Goal: Information Seeking & Learning: Understand process/instructions

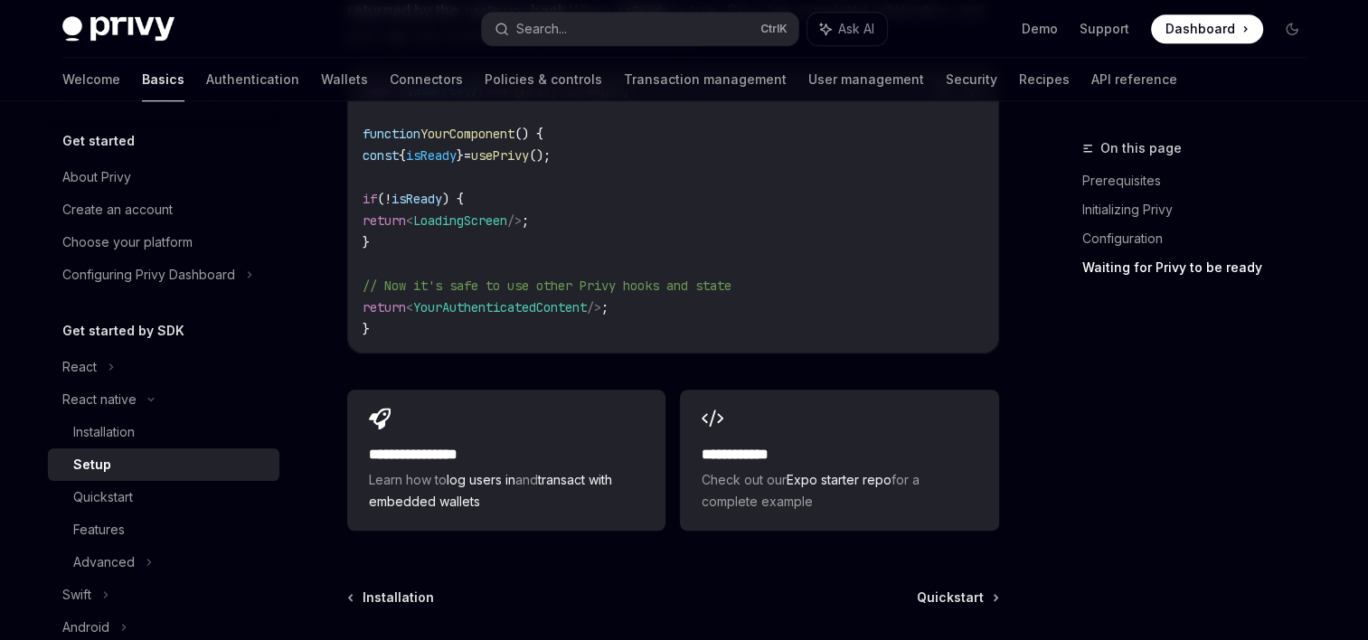
scroll to position [1707, 0]
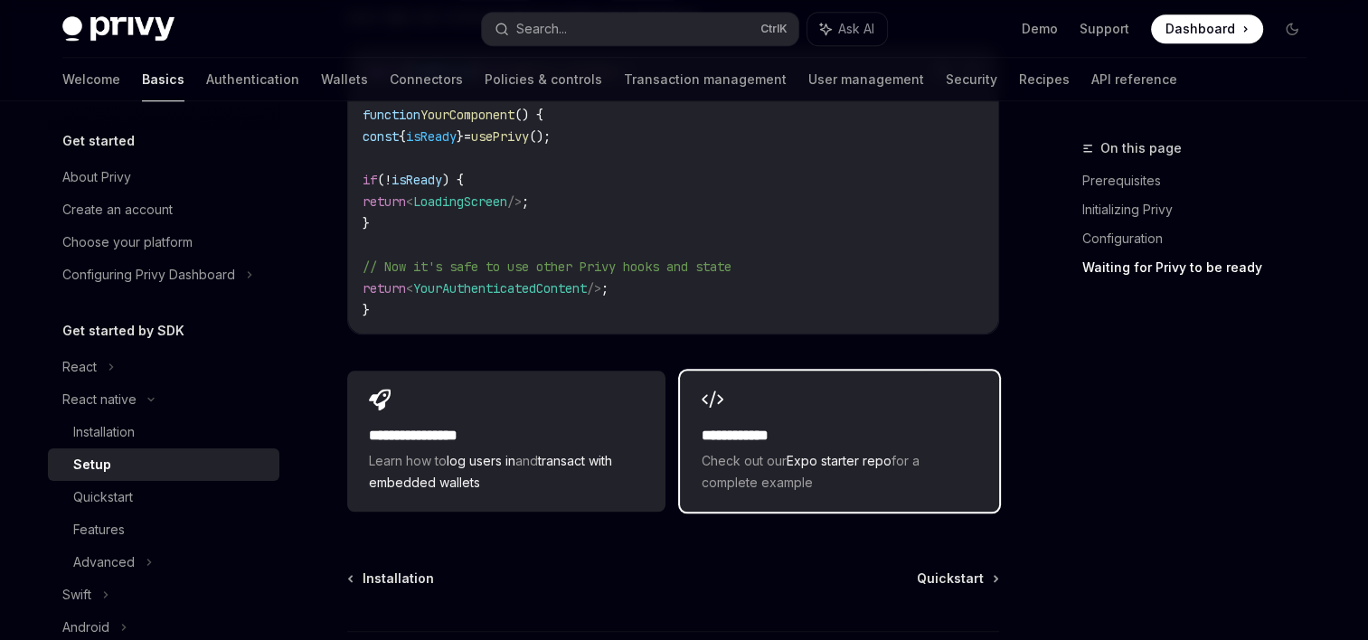
click at [763, 397] on div "**********" at bounding box center [839, 441] width 318 height 141
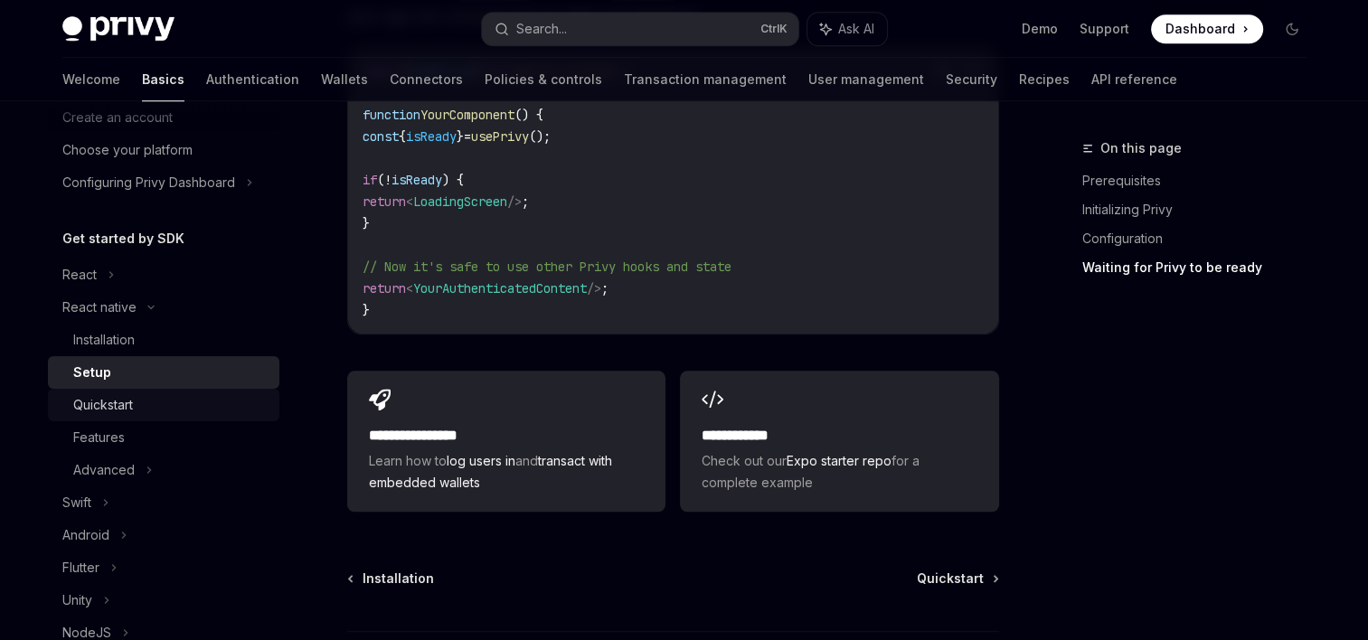
scroll to position [93, 0]
click at [133, 412] on div "Quickstart" at bounding box center [103, 404] width 60 height 22
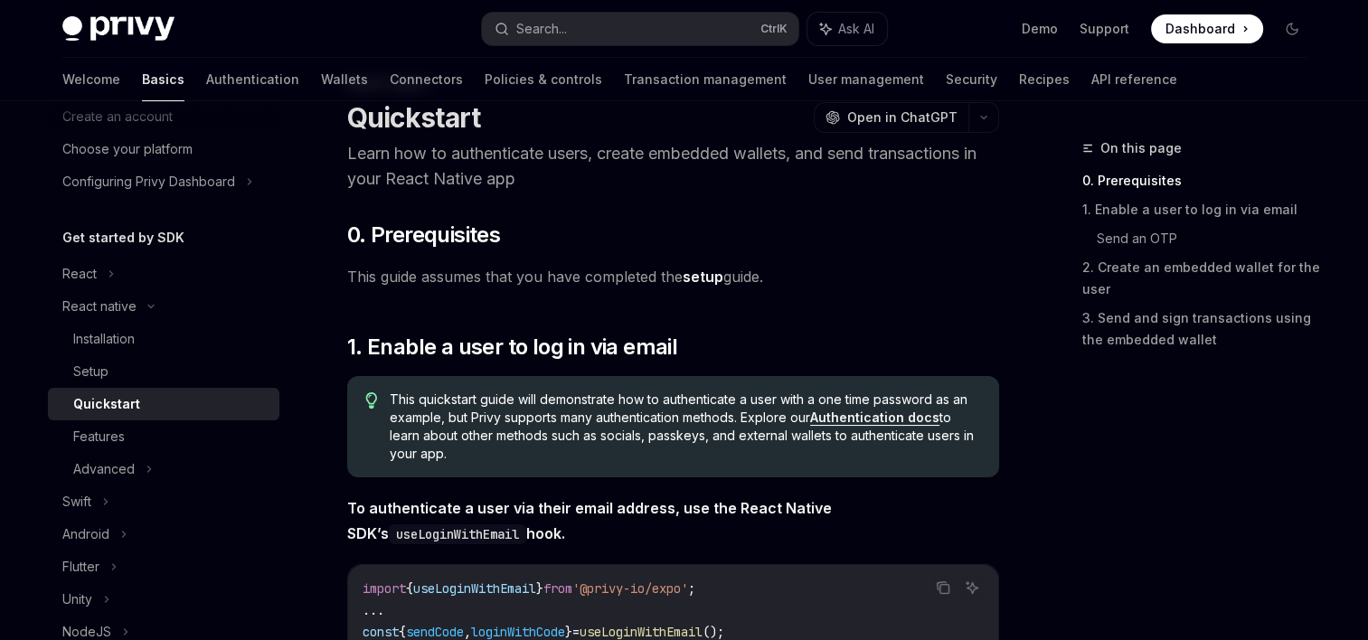
scroll to position [64, 0]
click at [986, 118] on icon "button" at bounding box center [984, 118] width 22 height 7
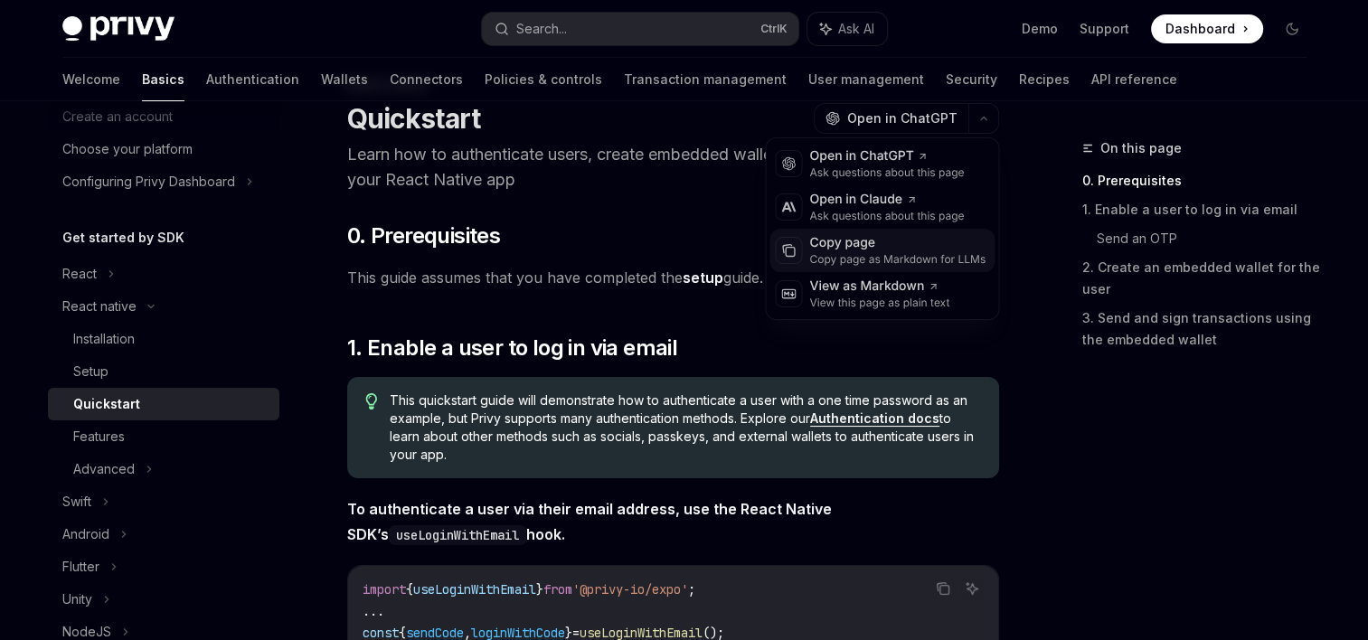
click at [869, 242] on div "Copy page" at bounding box center [897, 243] width 176 height 18
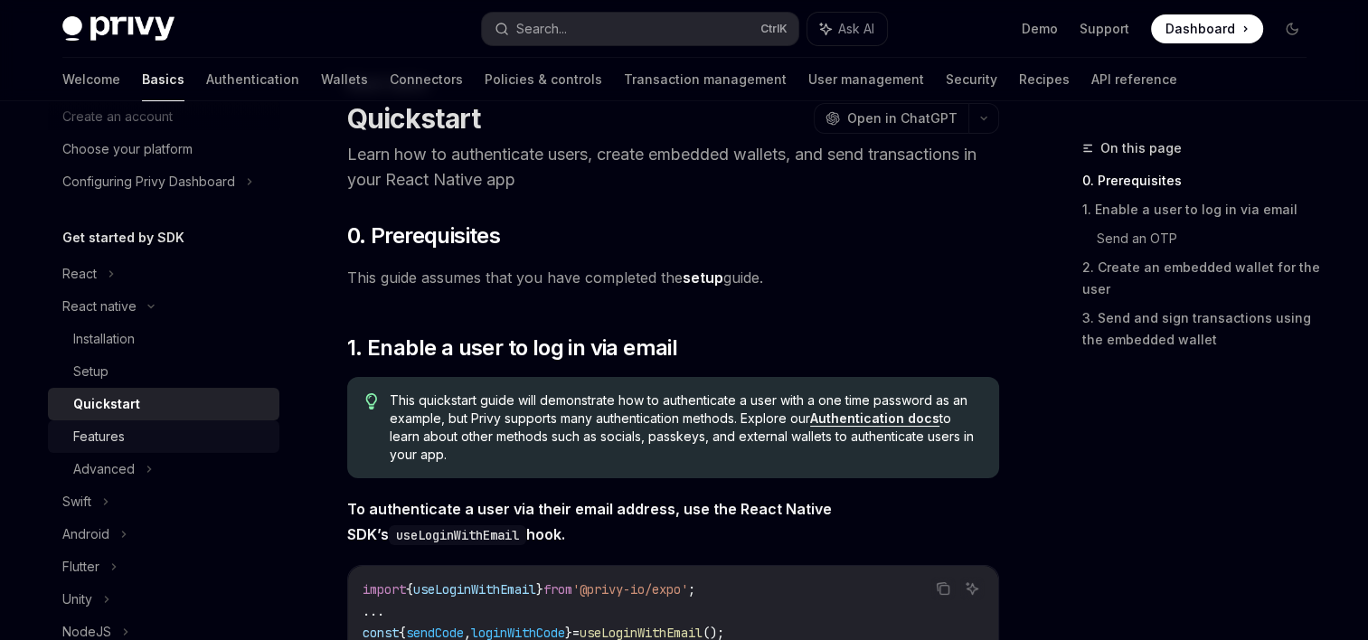
click at [139, 440] on div "Features" at bounding box center [170, 437] width 195 height 22
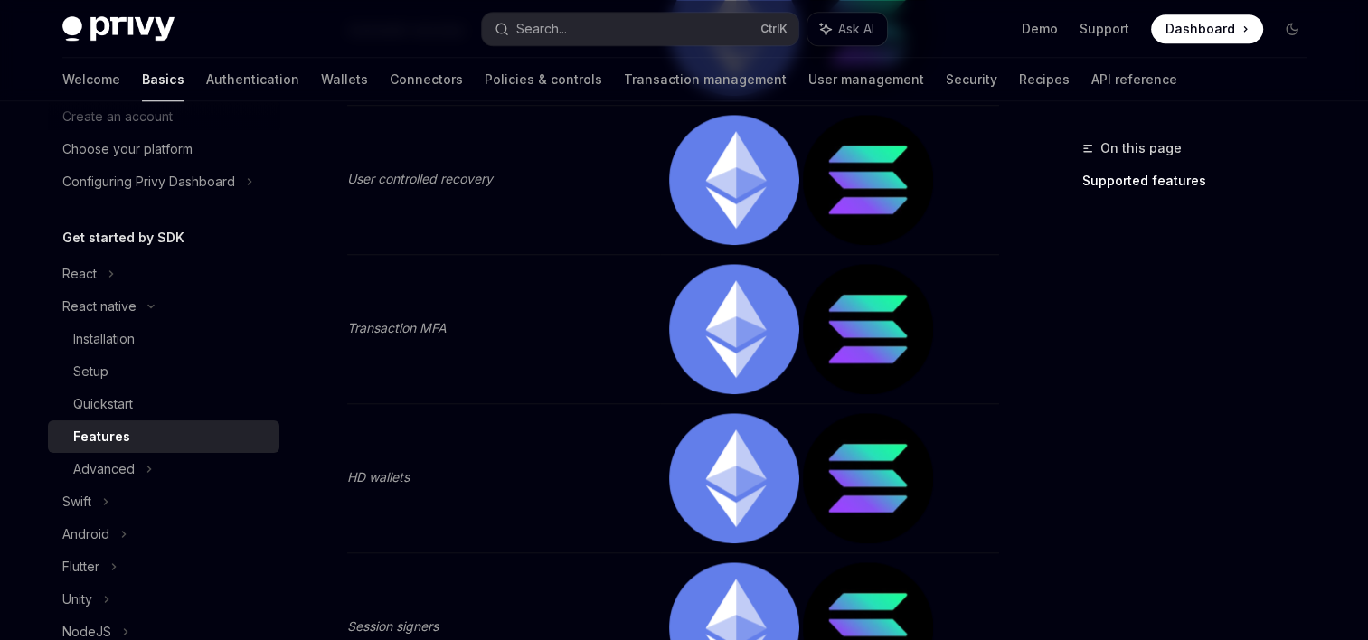
scroll to position [1710, 0]
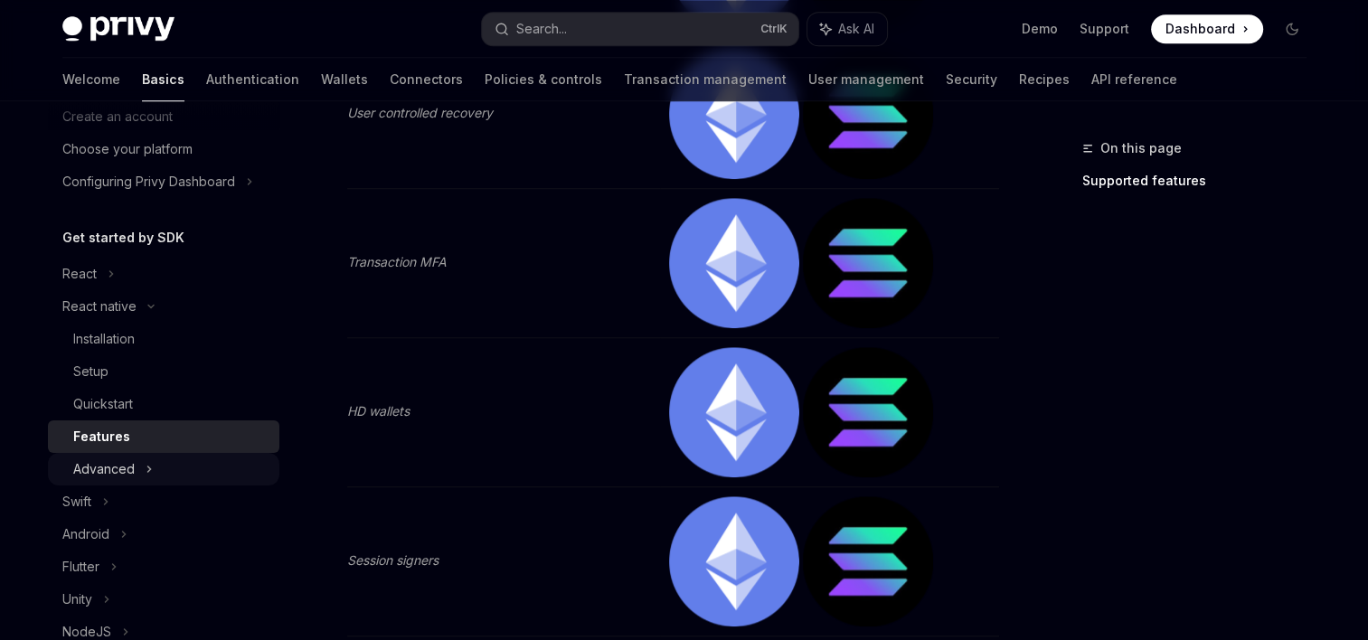
click at [147, 471] on icon at bounding box center [148, 469] width 3 height 5
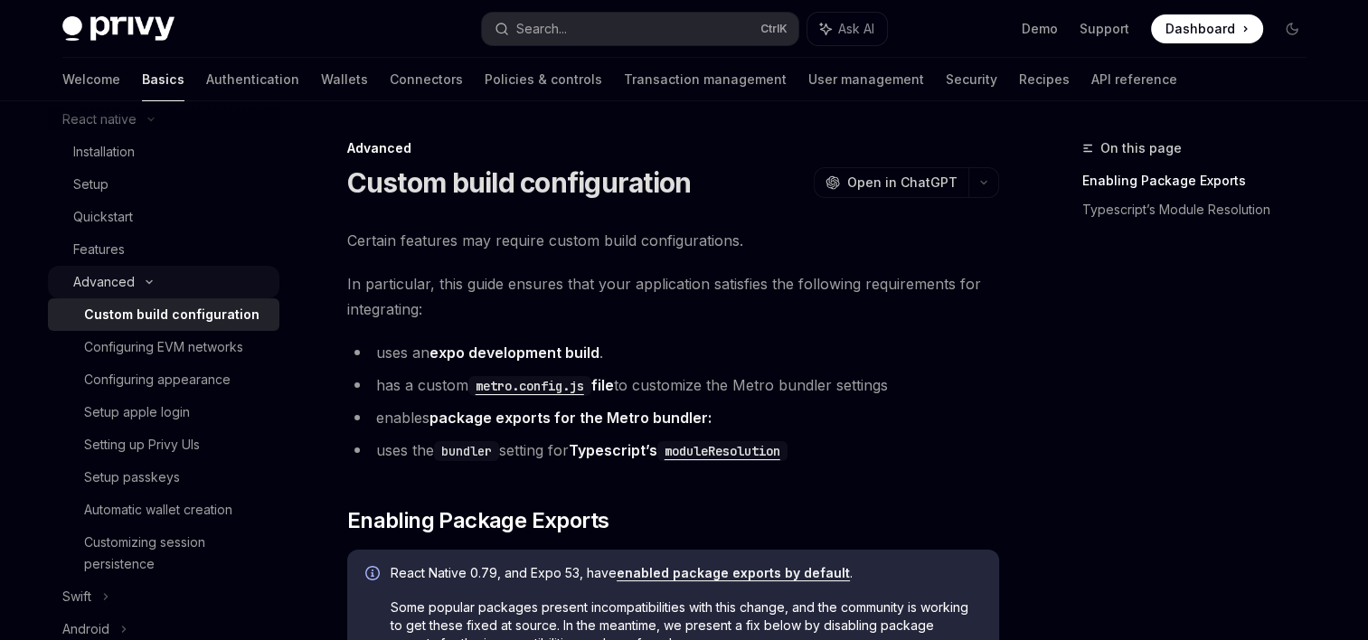
scroll to position [284, 0]
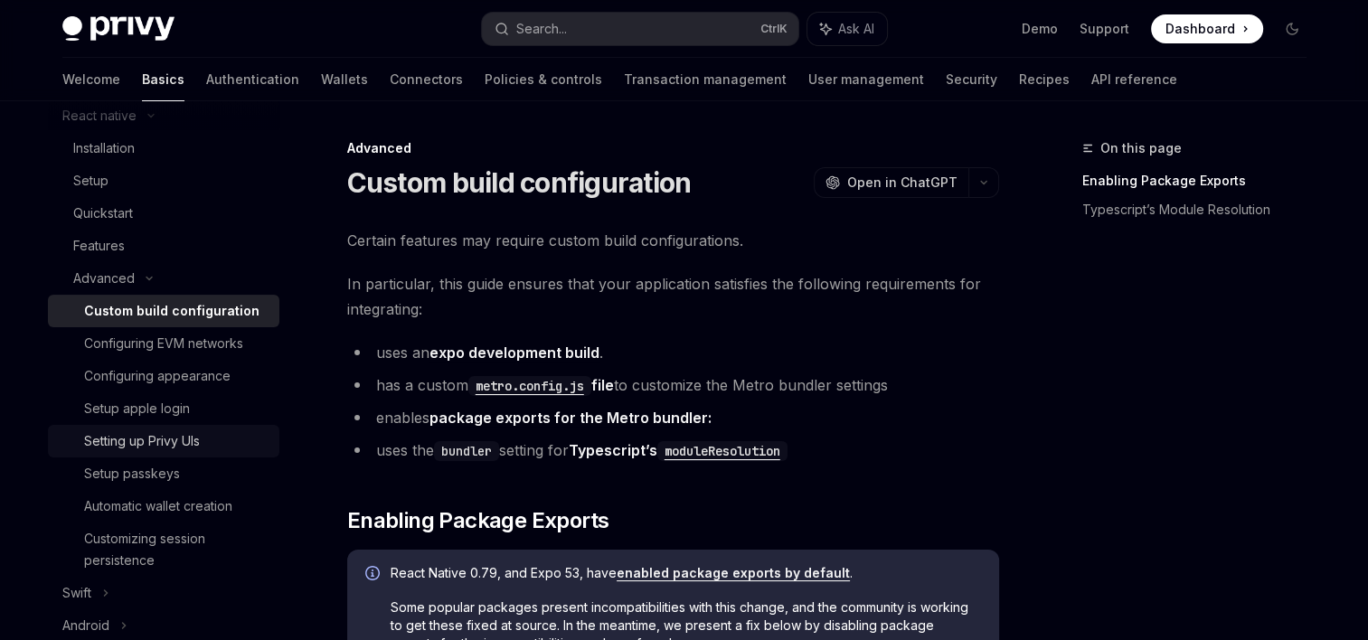
click at [248, 440] on div "Setting up Privy UIs" at bounding box center [176, 441] width 184 height 22
type textarea "*"
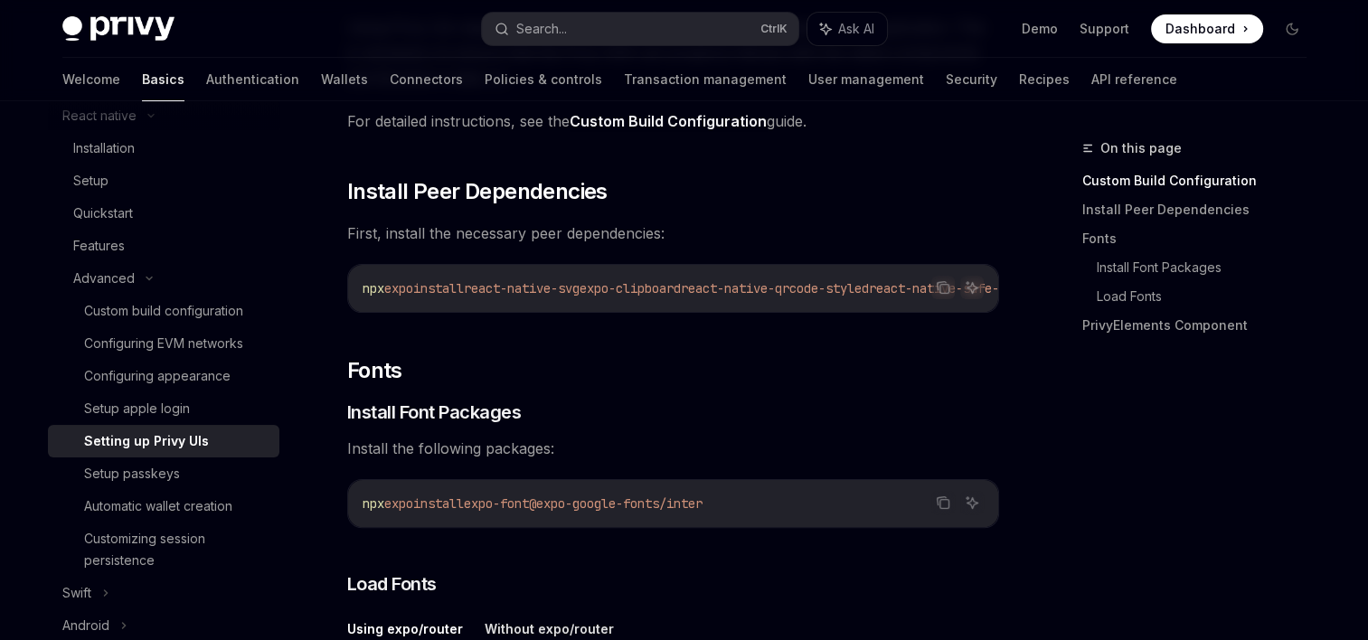
scroll to position [357, 0]
